Goal: Information Seeking & Learning: Learn about a topic

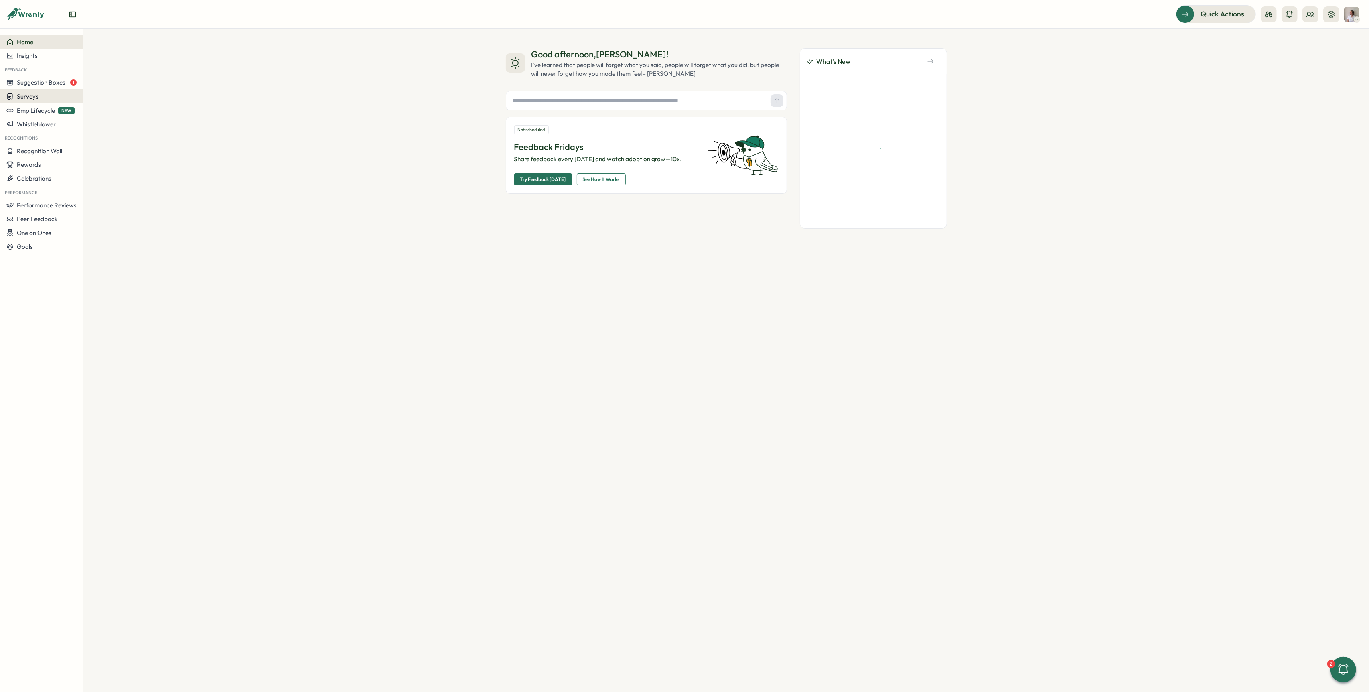
click at [48, 91] on button "Surveys" at bounding box center [41, 96] width 83 height 14
click at [112, 84] on div "Insights" at bounding box center [115, 81] width 60 height 9
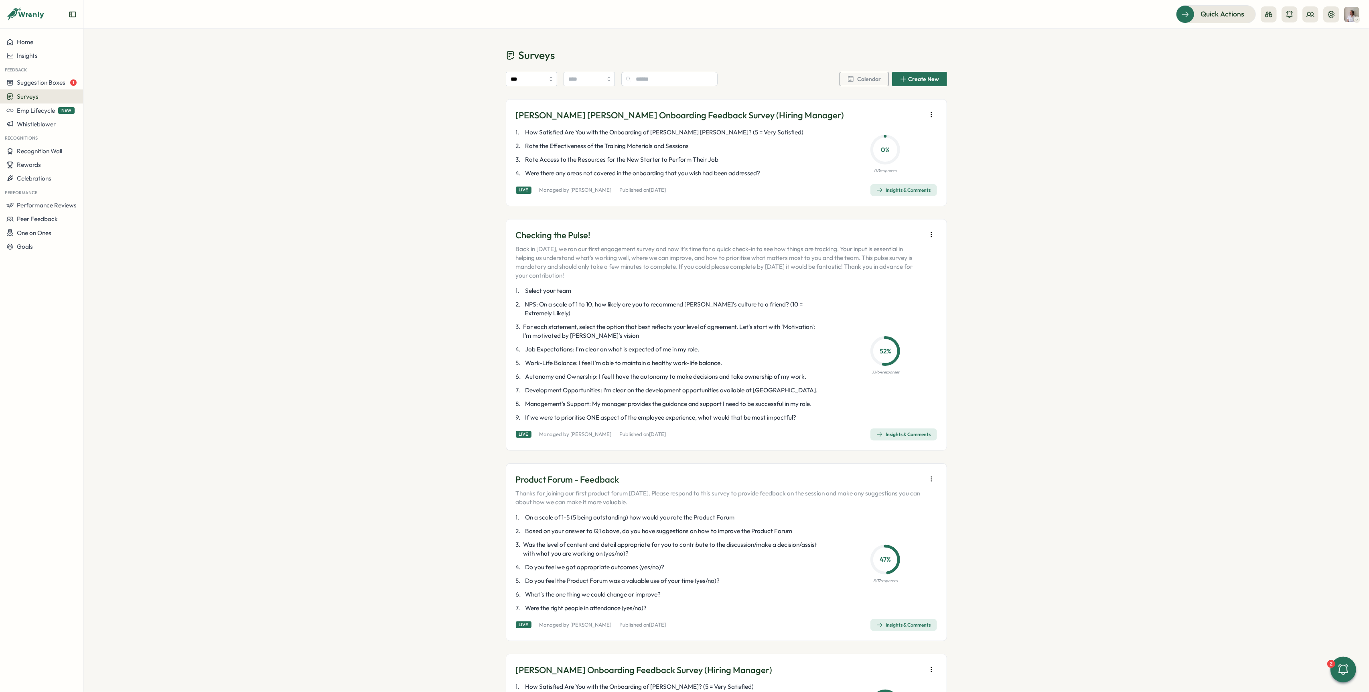
click at [930, 235] on icon "button" at bounding box center [931, 235] width 8 height 8
click at [863, 310] on span "Close (no more answers)" at bounding box center [865, 307] width 67 height 7
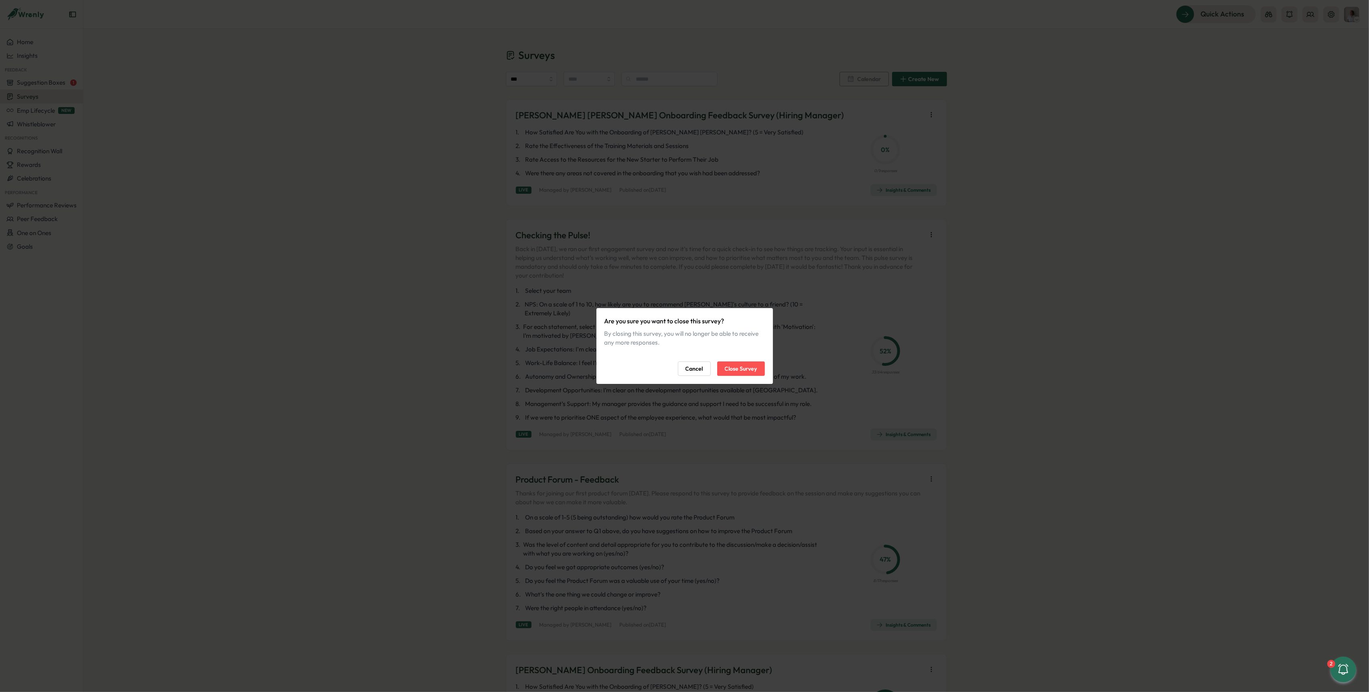
click at [703, 369] on button "Cancel" at bounding box center [694, 368] width 33 height 14
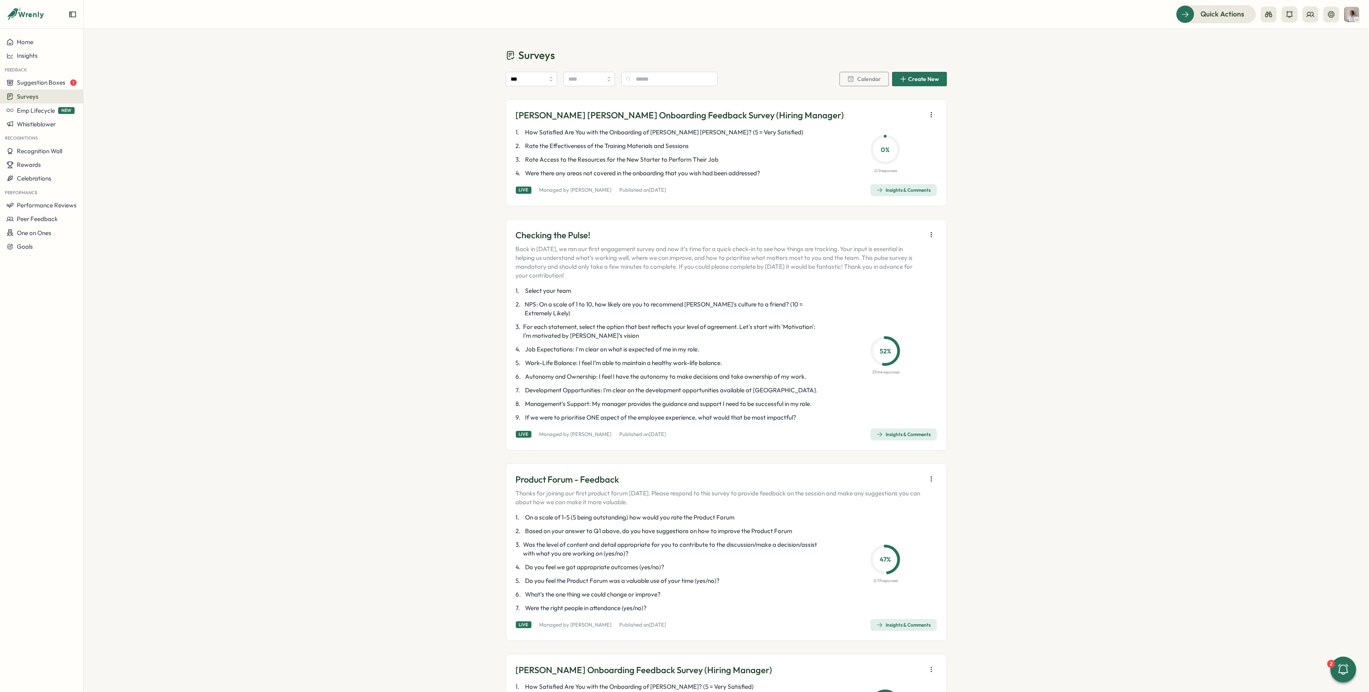
click at [932, 237] on icon "button" at bounding box center [931, 235] width 8 height 8
click at [860, 280] on span "Export data to CSV" at bounding box center [859, 279] width 54 height 7
click at [921, 431] on div "Insights & Comments" at bounding box center [903, 434] width 55 height 6
